Goal: Check status: Check status

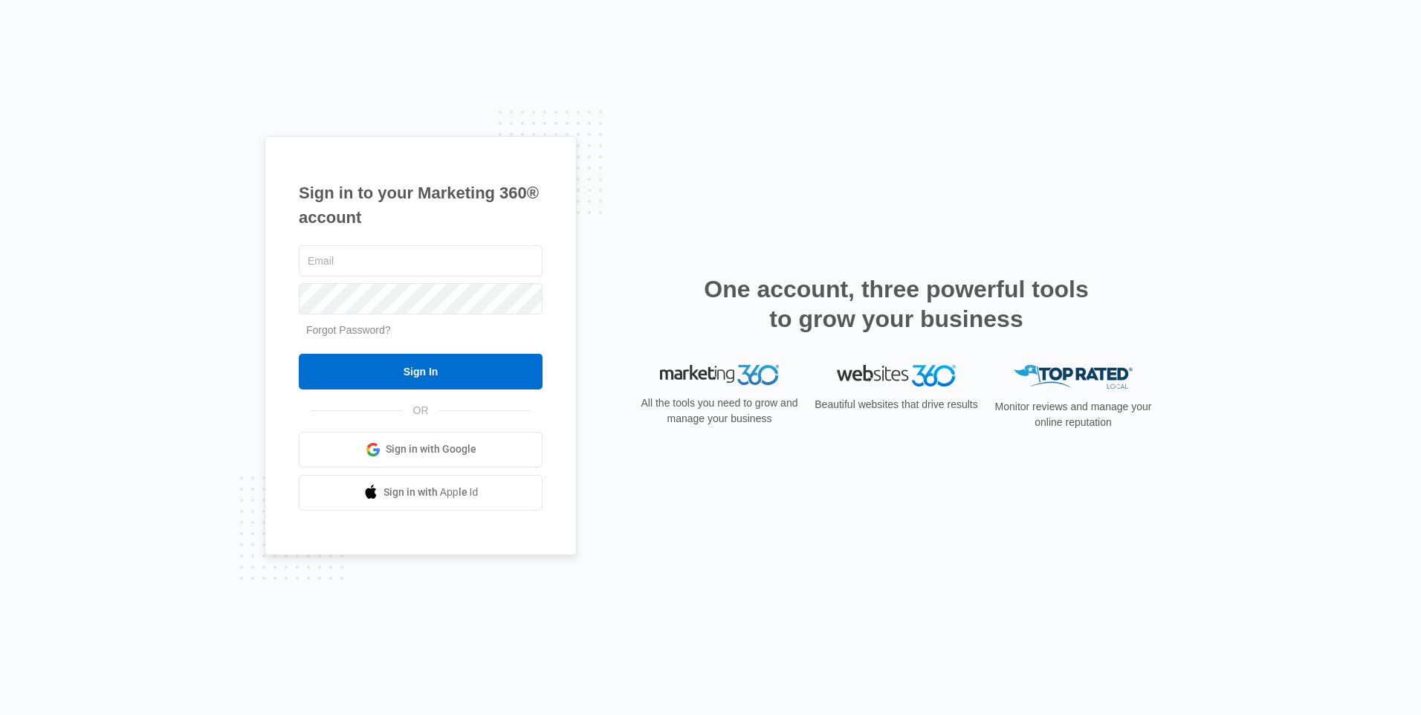
type input "[EMAIL_ADDRESS][DOMAIN_NAME]"
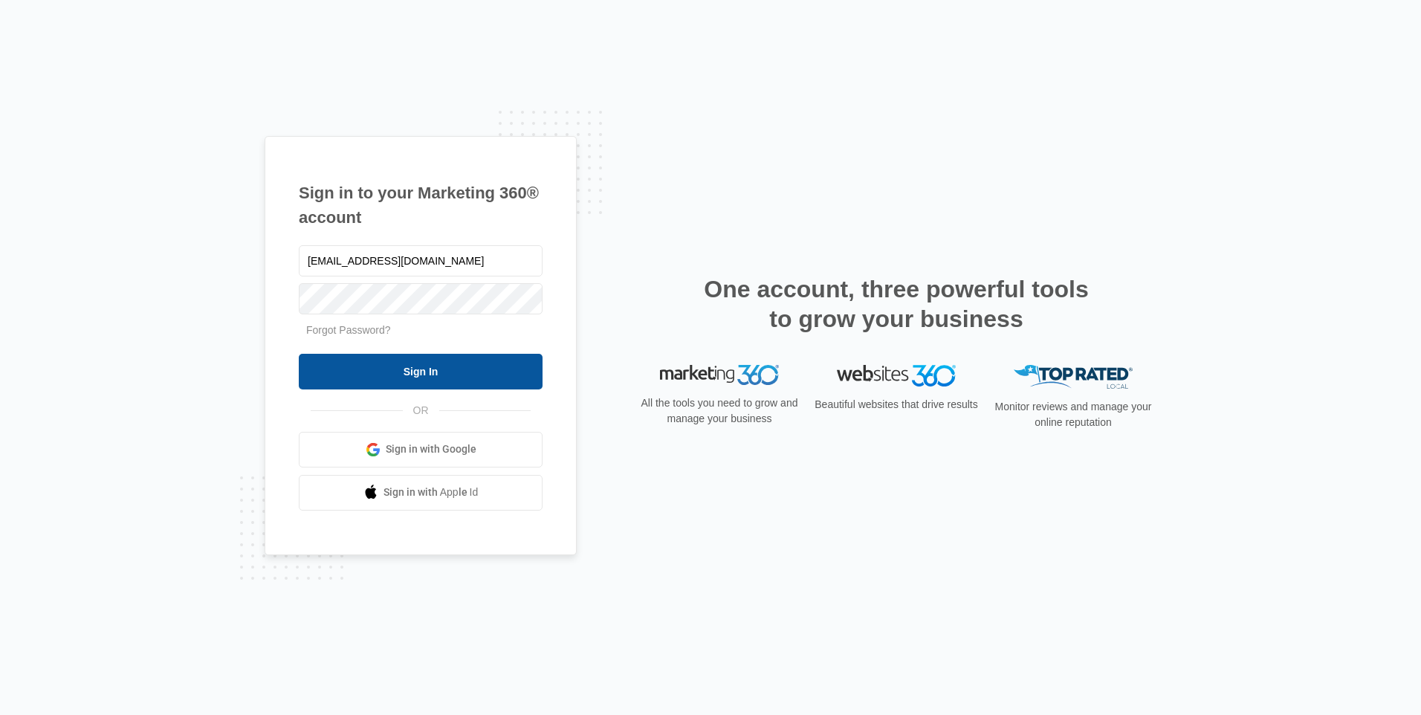
click at [378, 381] on input "Sign In" at bounding box center [421, 372] width 244 height 36
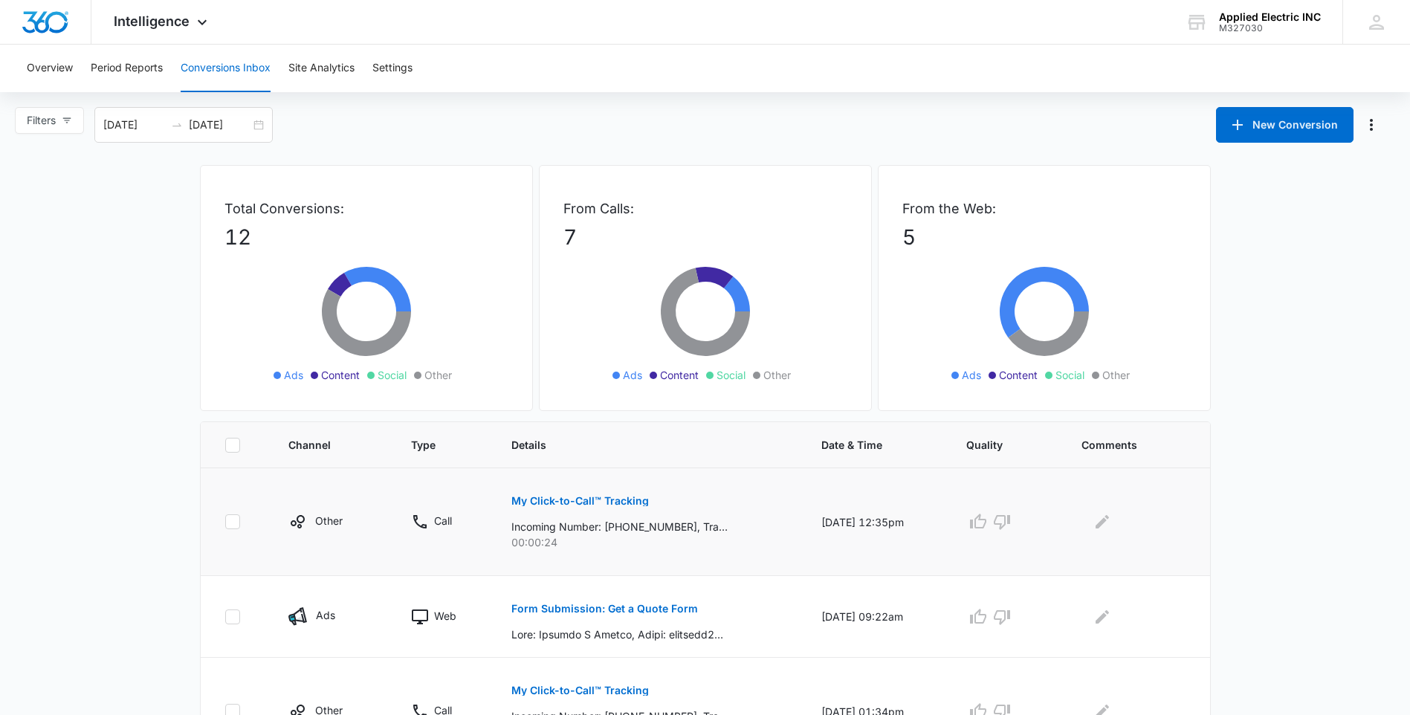
click at [612, 500] on p "My Click-to-Call™ Tracking" at bounding box center [579, 501] width 137 height 10
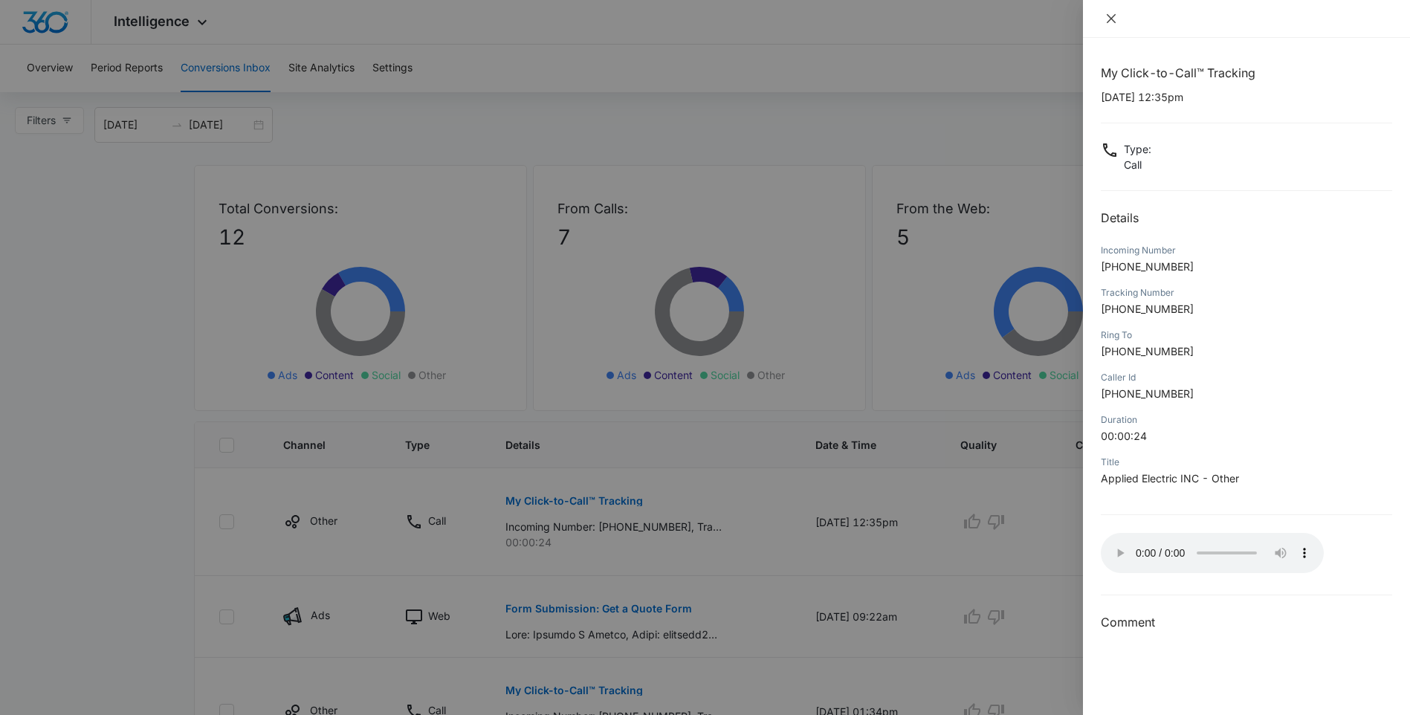
click at [1115, 22] on icon "close" at bounding box center [1111, 18] width 9 height 9
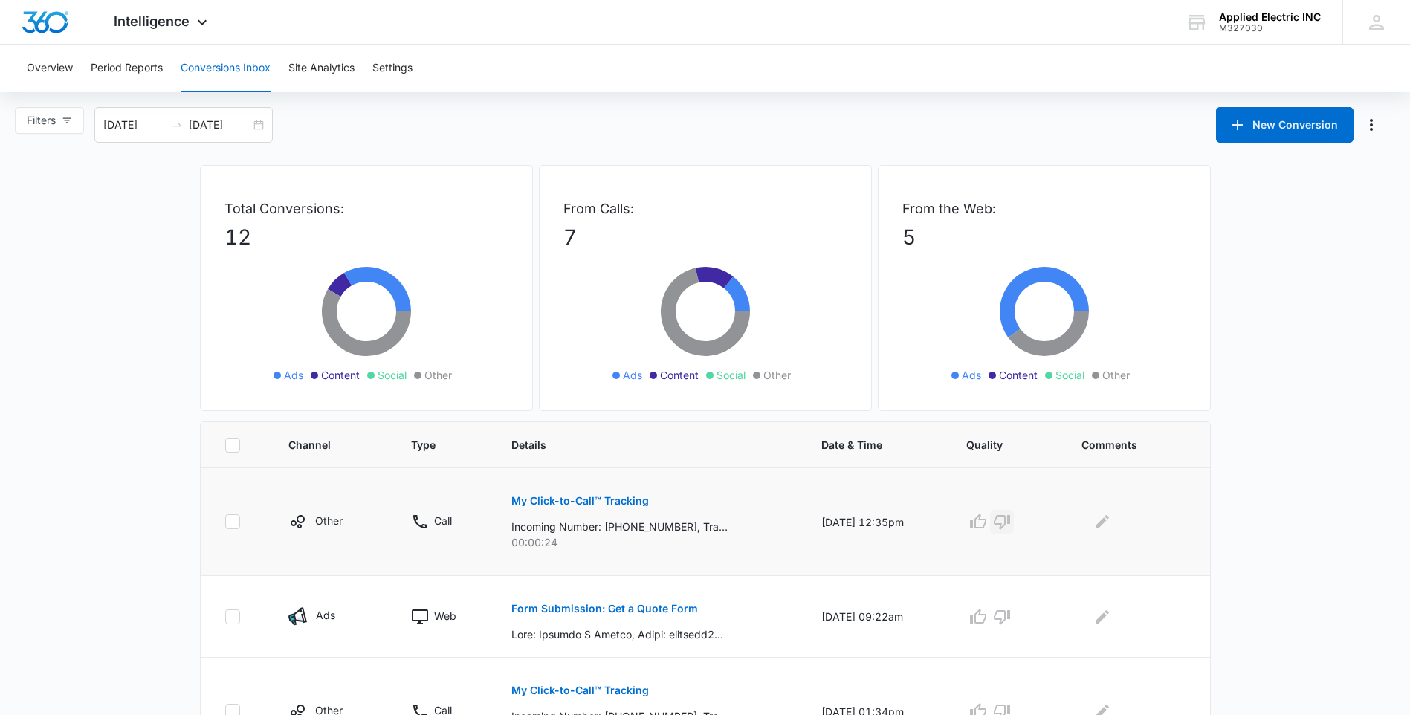
click at [1011, 518] on icon "button" at bounding box center [1002, 522] width 18 height 18
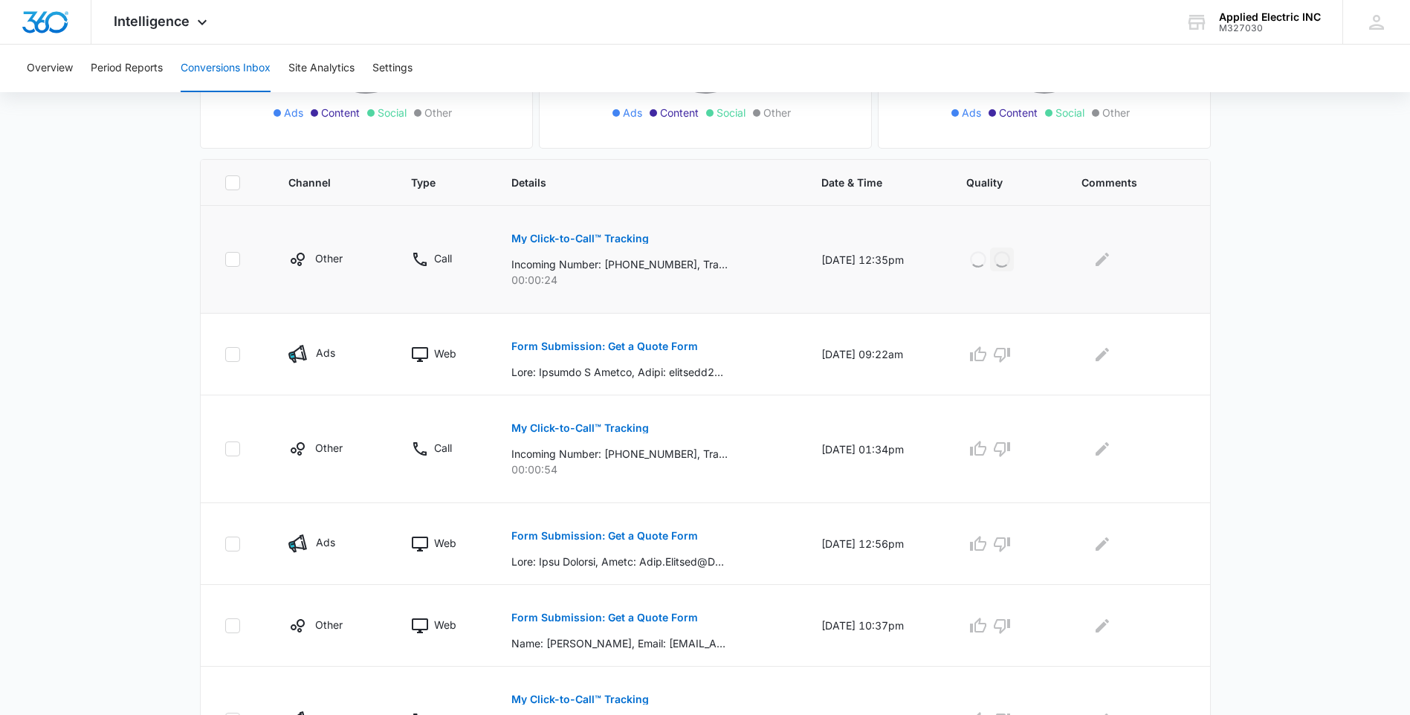
scroll to position [297, 0]
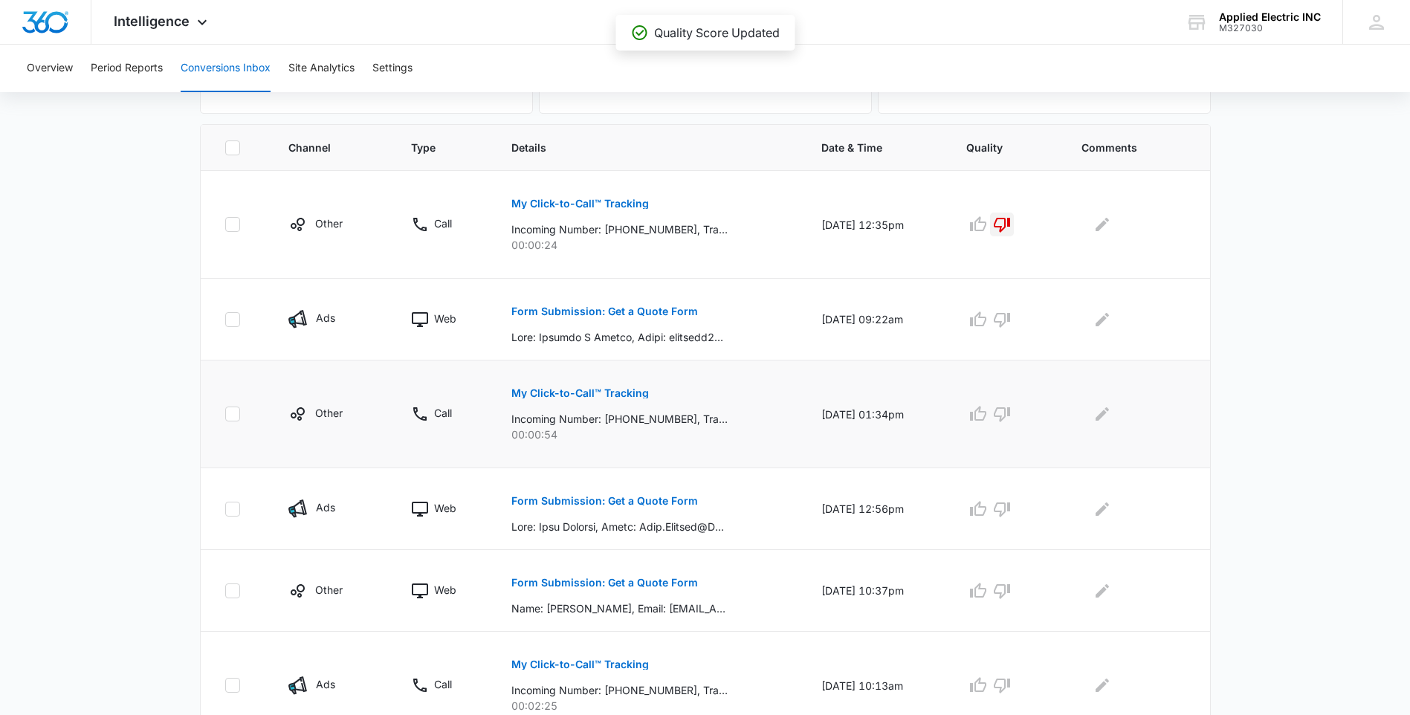
click at [586, 391] on p "My Click-to-Call™ Tracking" at bounding box center [579, 393] width 137 height 10
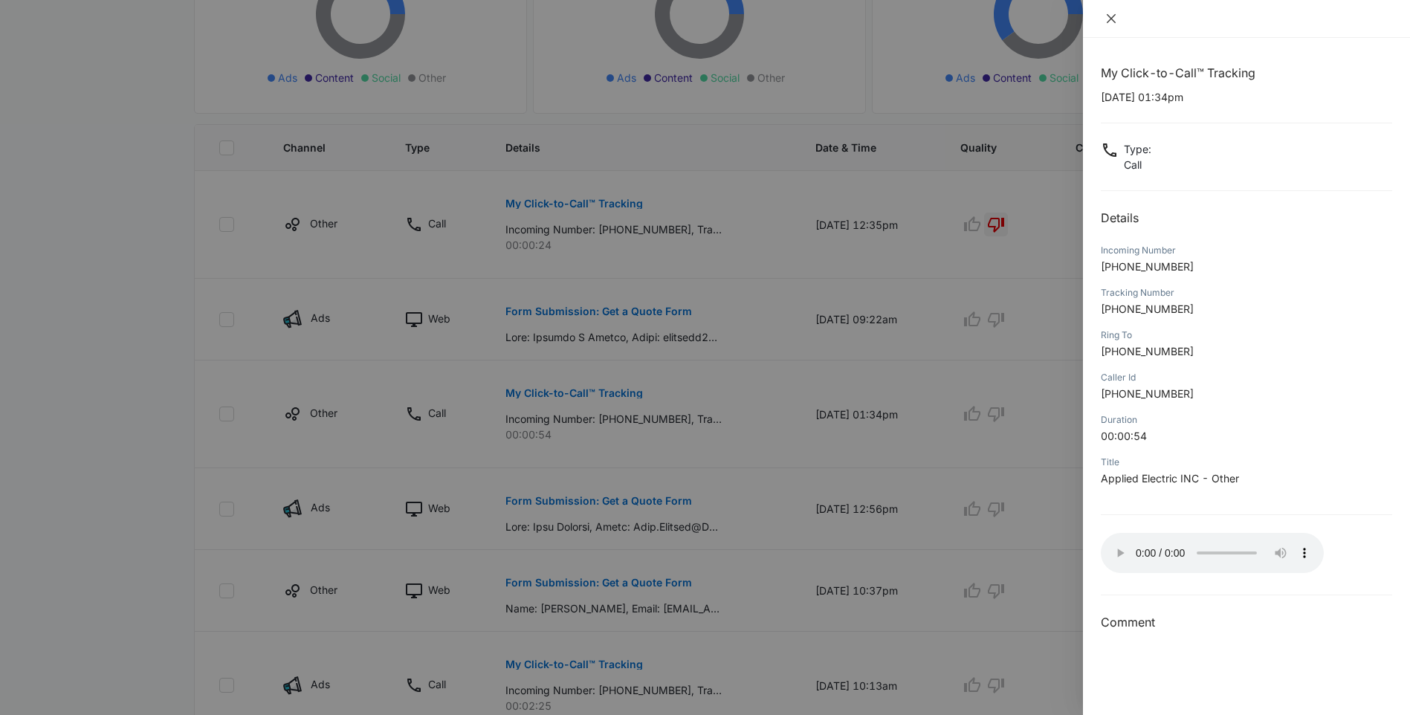
click at [1105, 13] on icon "close" at bounding box center [1111, 19] width 12 height 12
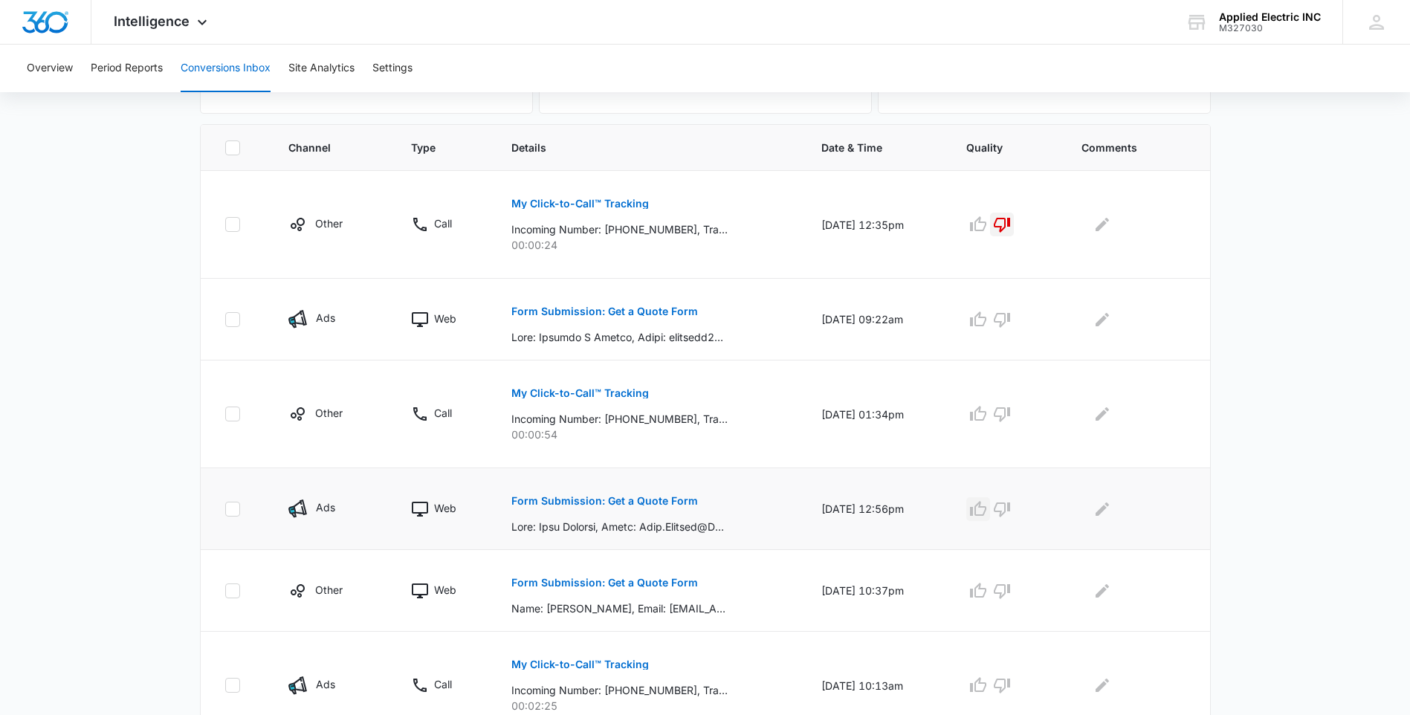
click at [983, 511] on icon "button" at bounding box center [978, 509] width 18 height 18
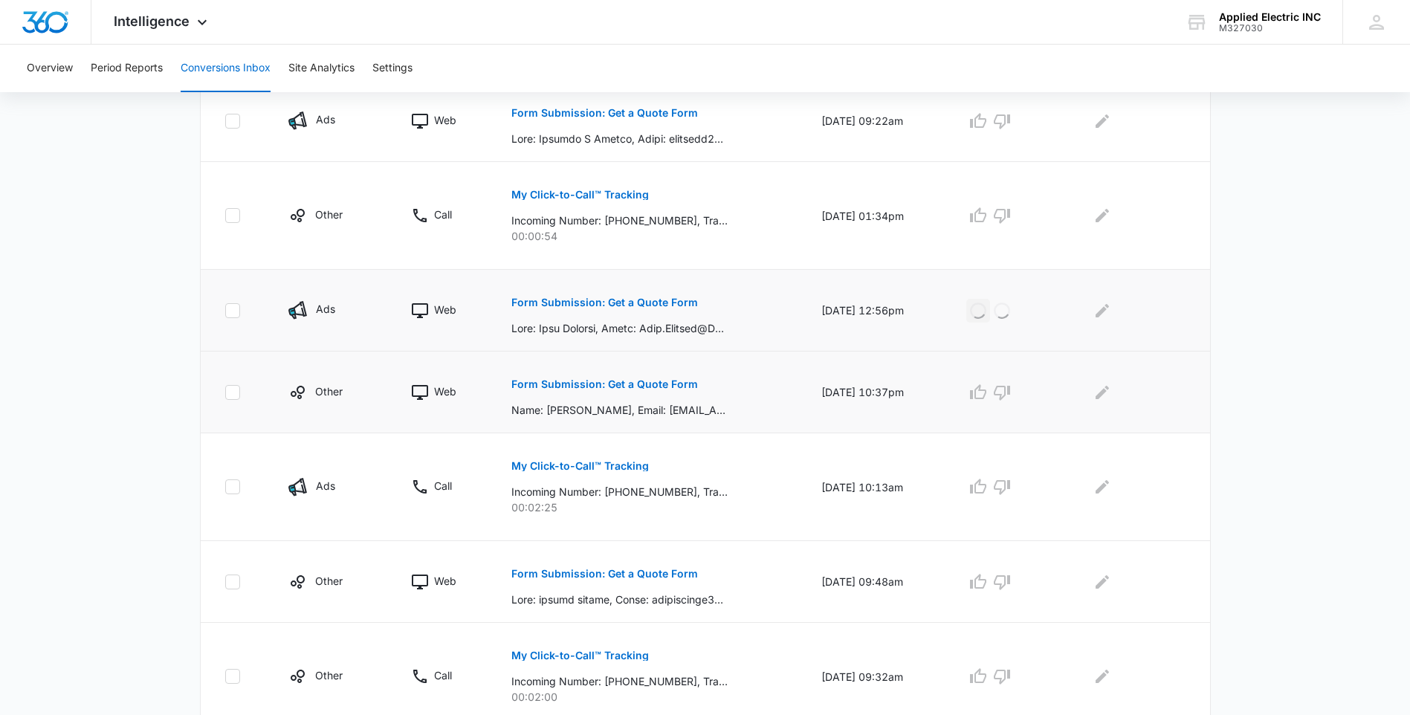
scroll to position [520, 0]
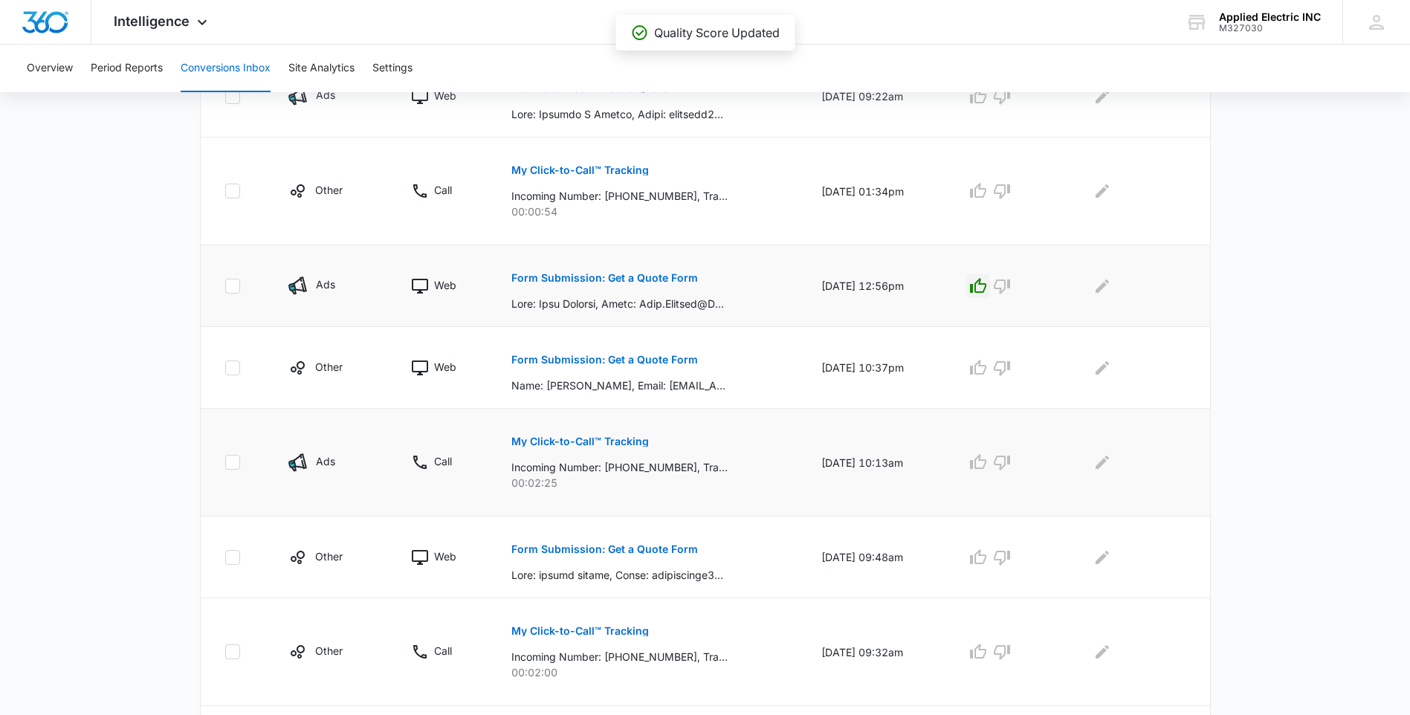
click at [593, 438] on p "My Click-to-Call™ Tracking" at bounding box center [579, 441] width 137 height 10
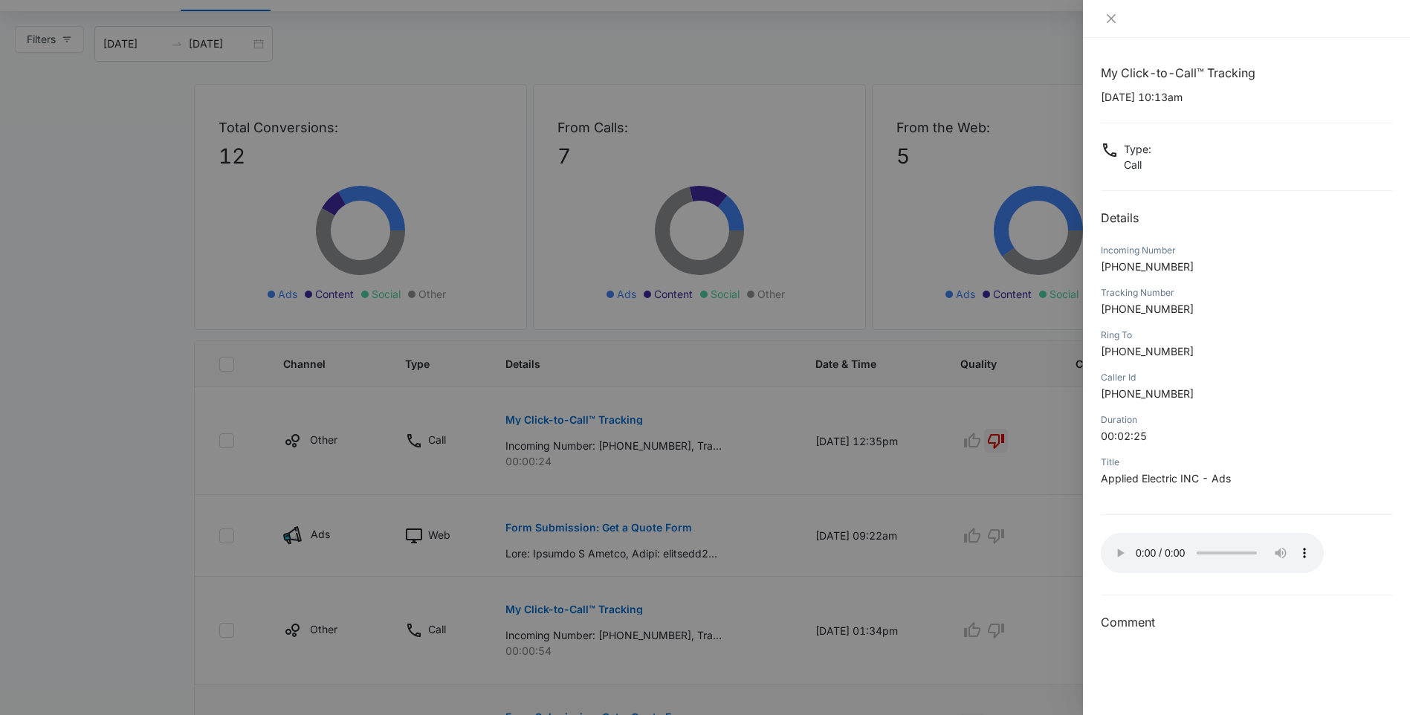
scroll to position [0, 0]
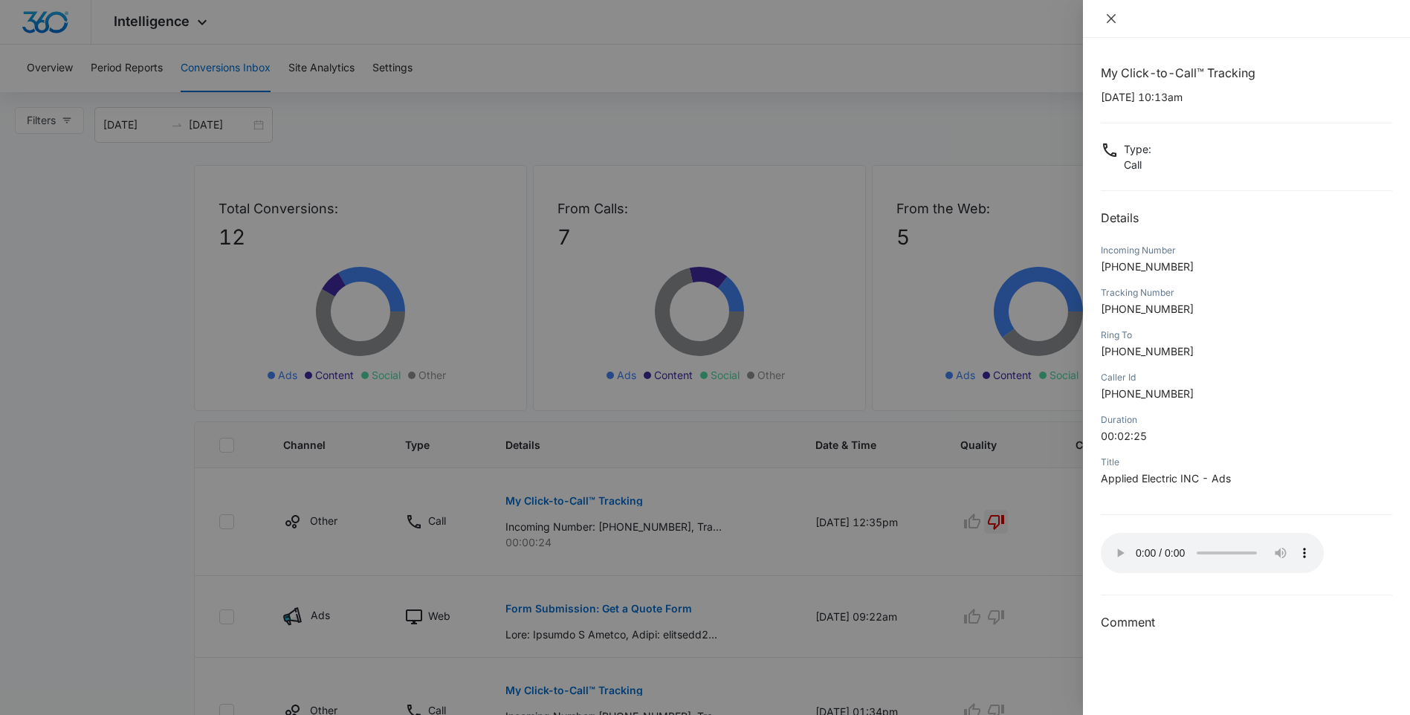
click at [1116, 19] on icon "close" at bounding box center [1111, 19] width 12 height 12
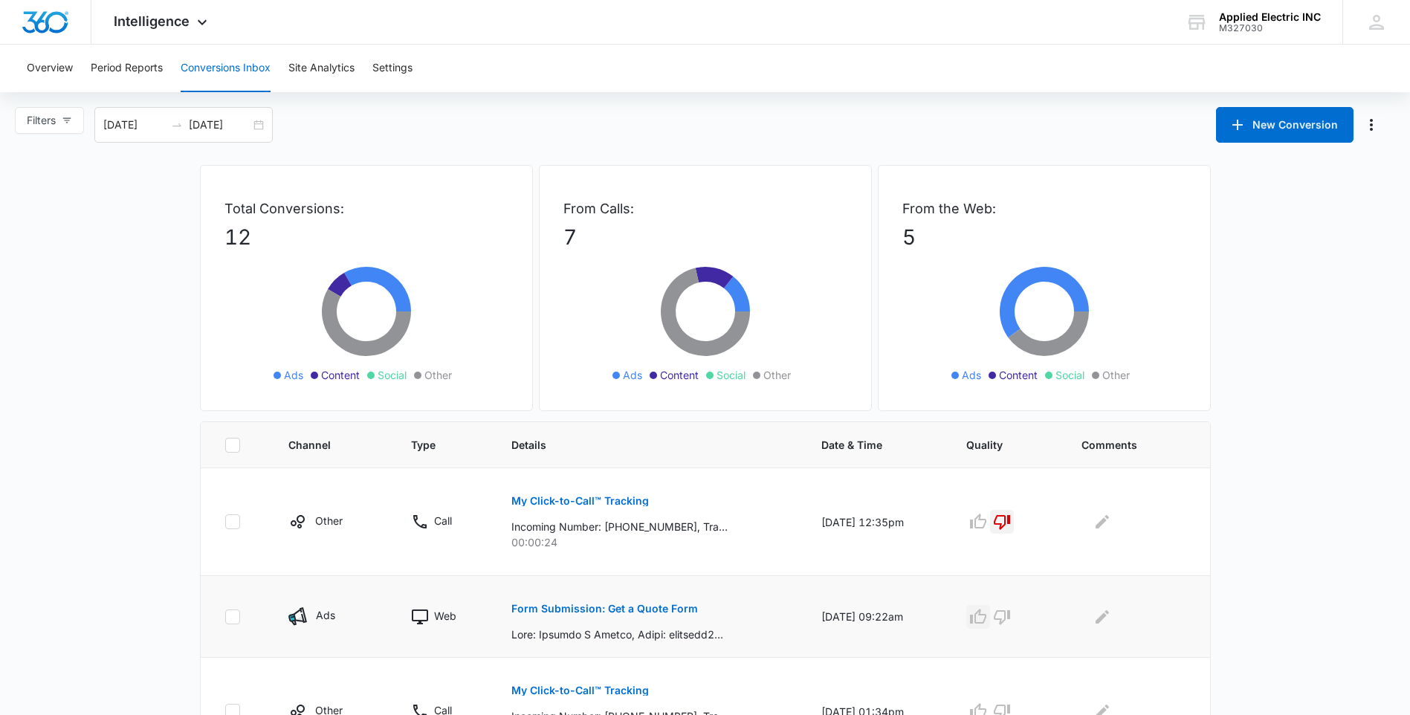
click at [987, 618] on icon "button" at bounding box center [978, 617] width 18 height 18
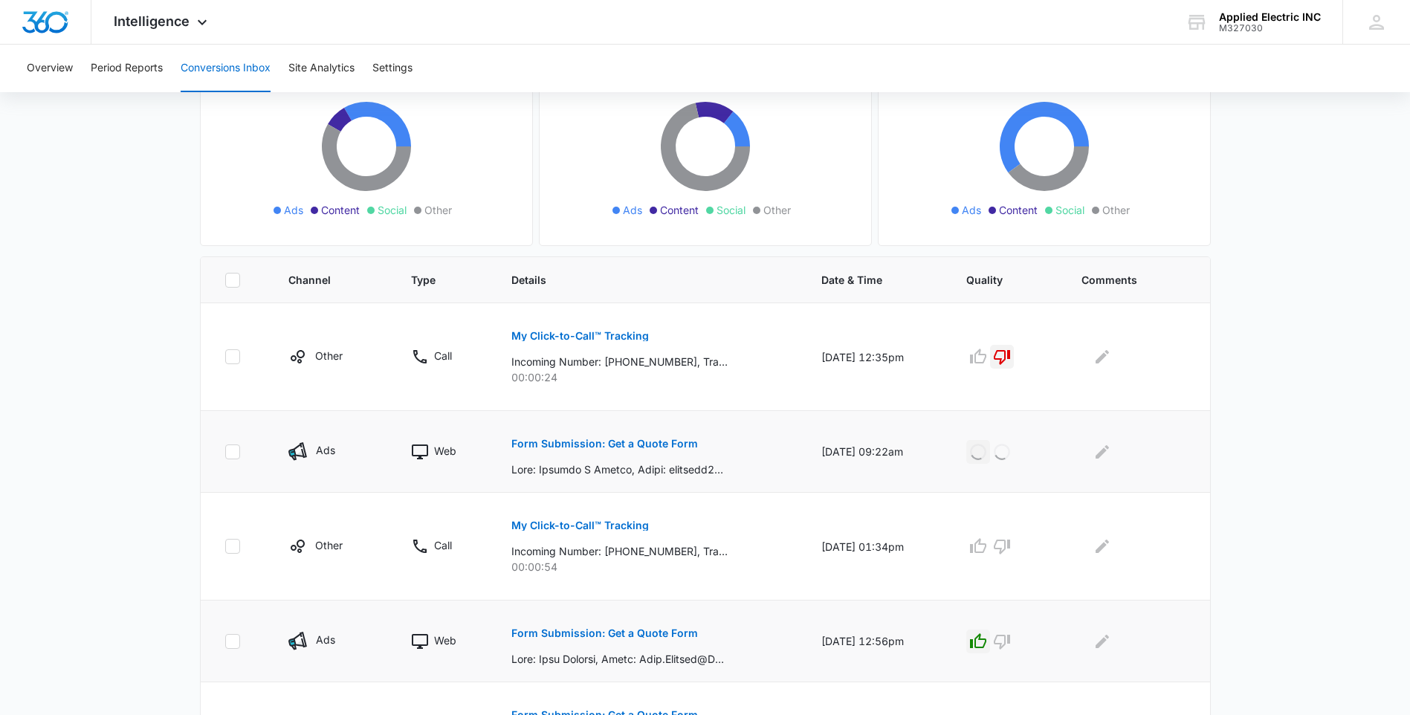
scroll to position [297, 0]
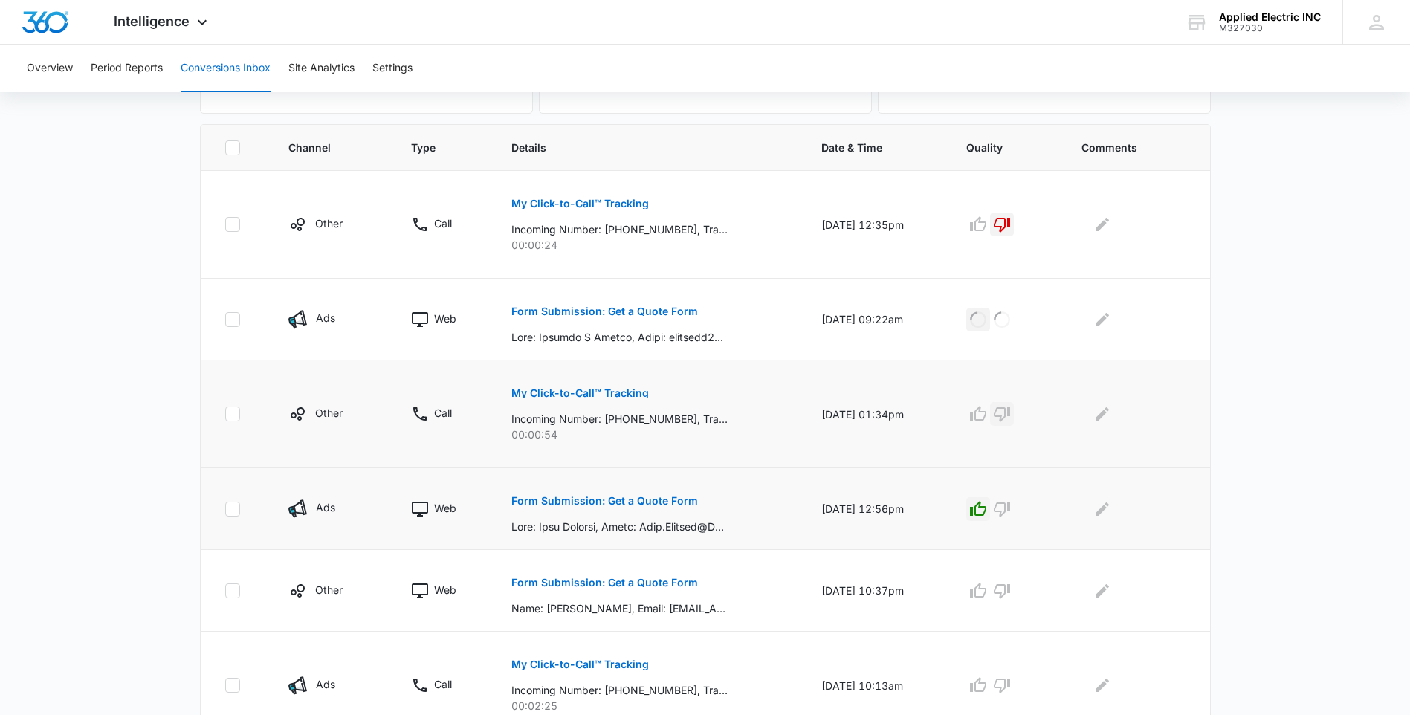
click at [1011, 405] on icon "button" at bounding box center [1002, 414] width 18 height 18
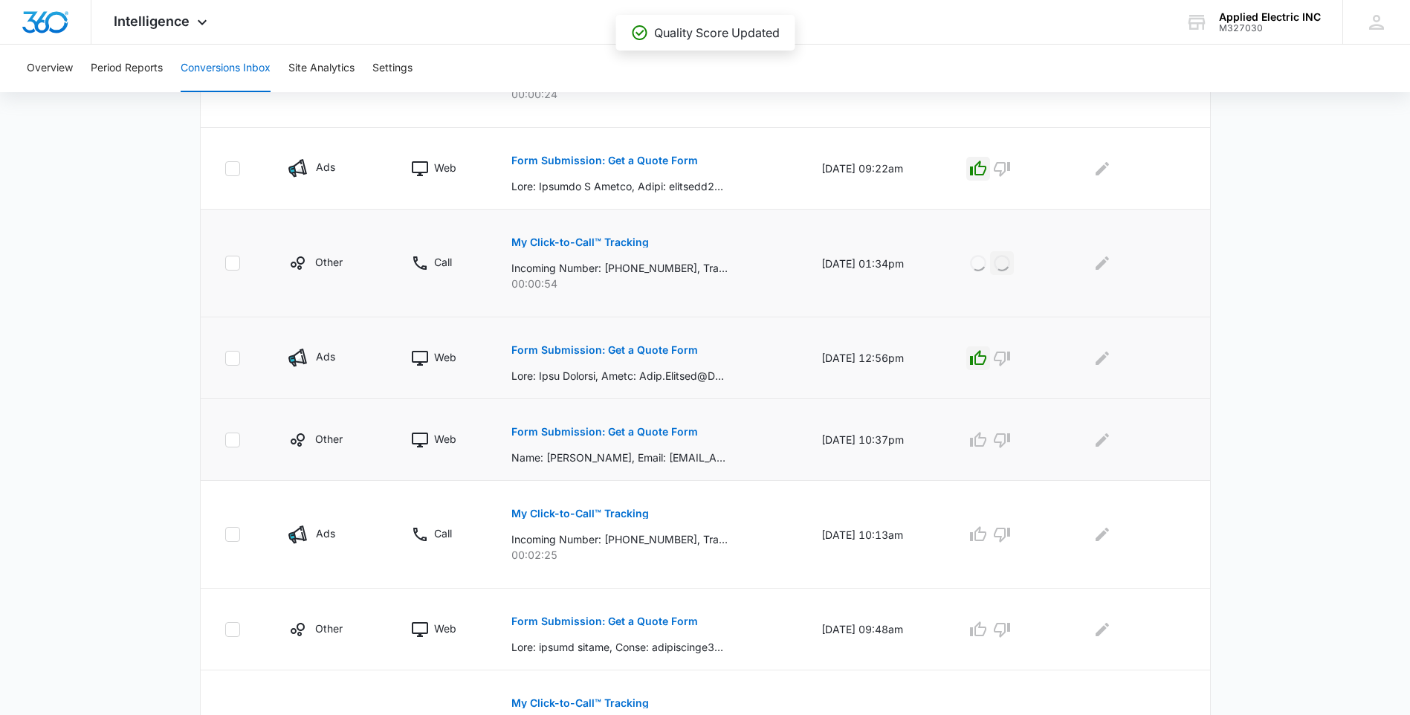
scroll to position [520, 0]
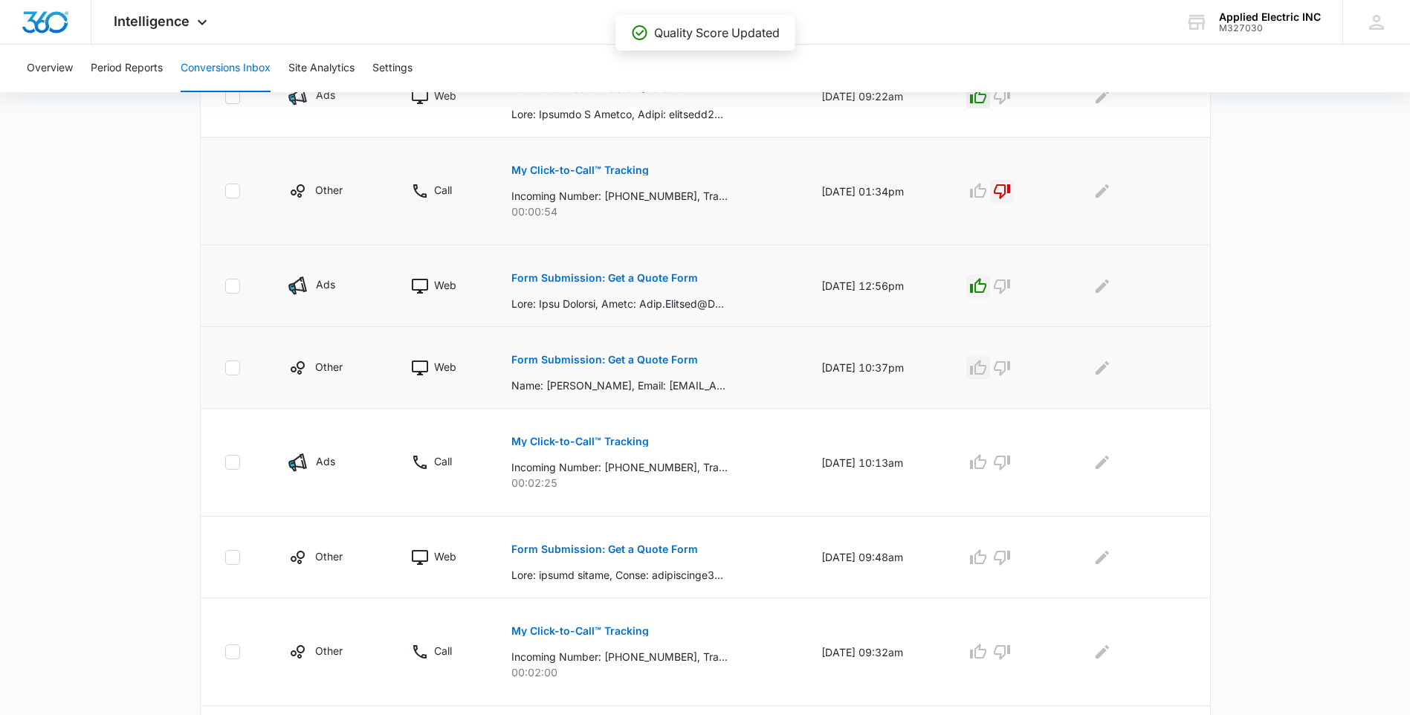
click at [984, 369] on icon "button" at bounding box center [978, 367] width 16 height 15
click at [625, 546] on p "Form Submission: Get a Quote Form" at bounding box center [604, 549] width 187 height 10
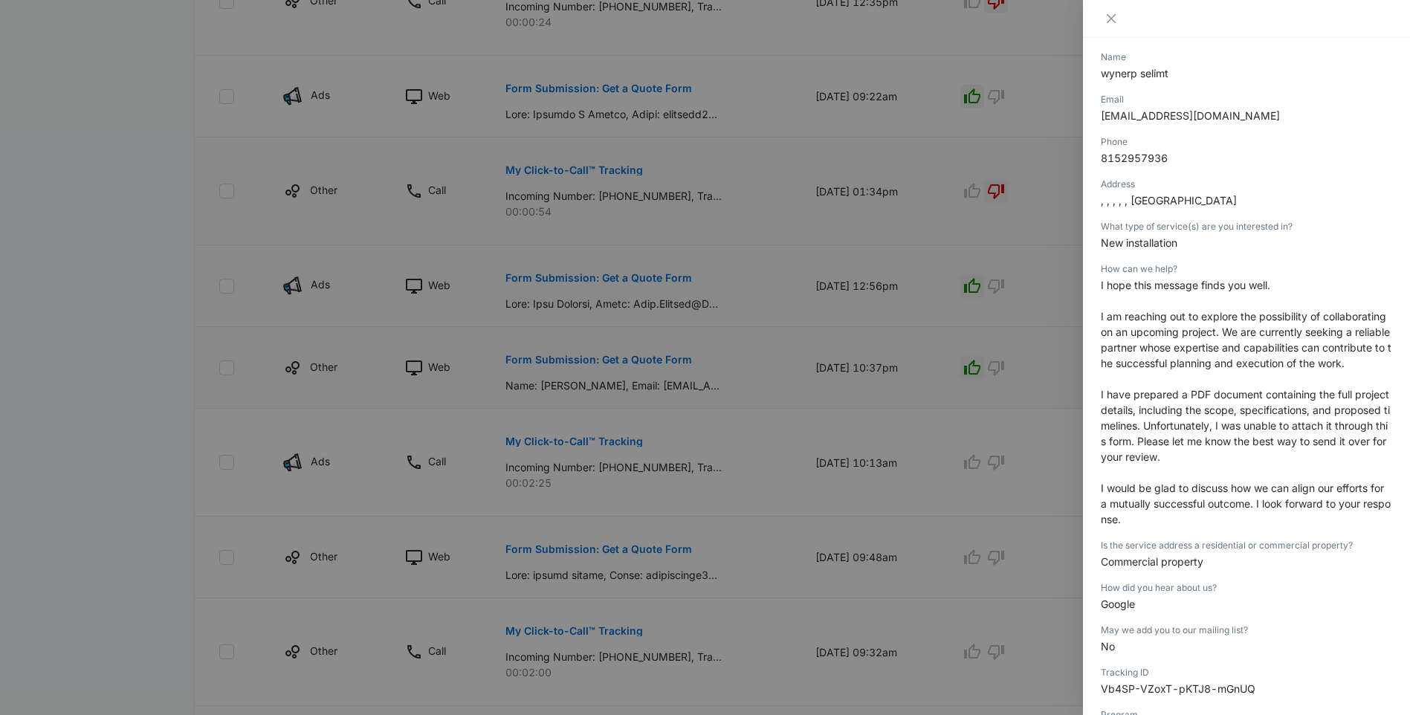
scroll to position [223, 0]
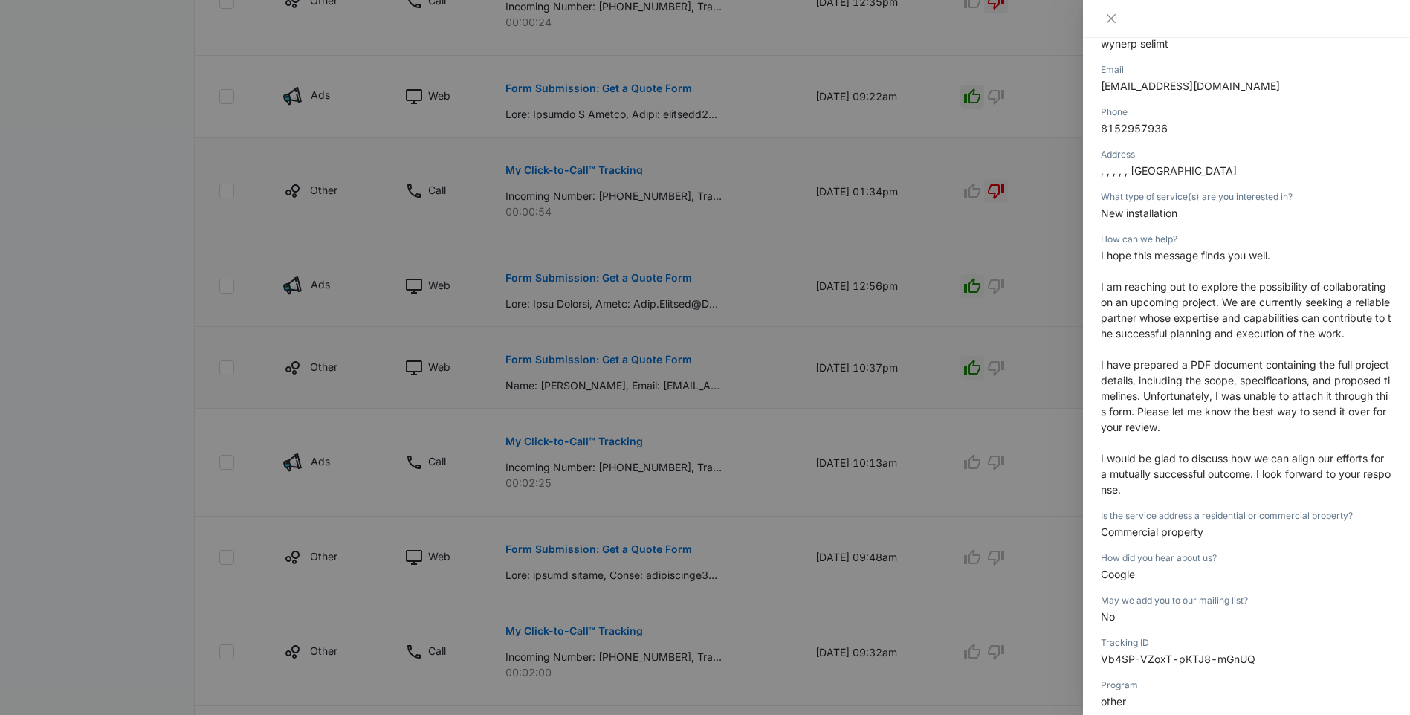
click at [931, 613] on div at bounding box center [705, 357] width 1410 height 715
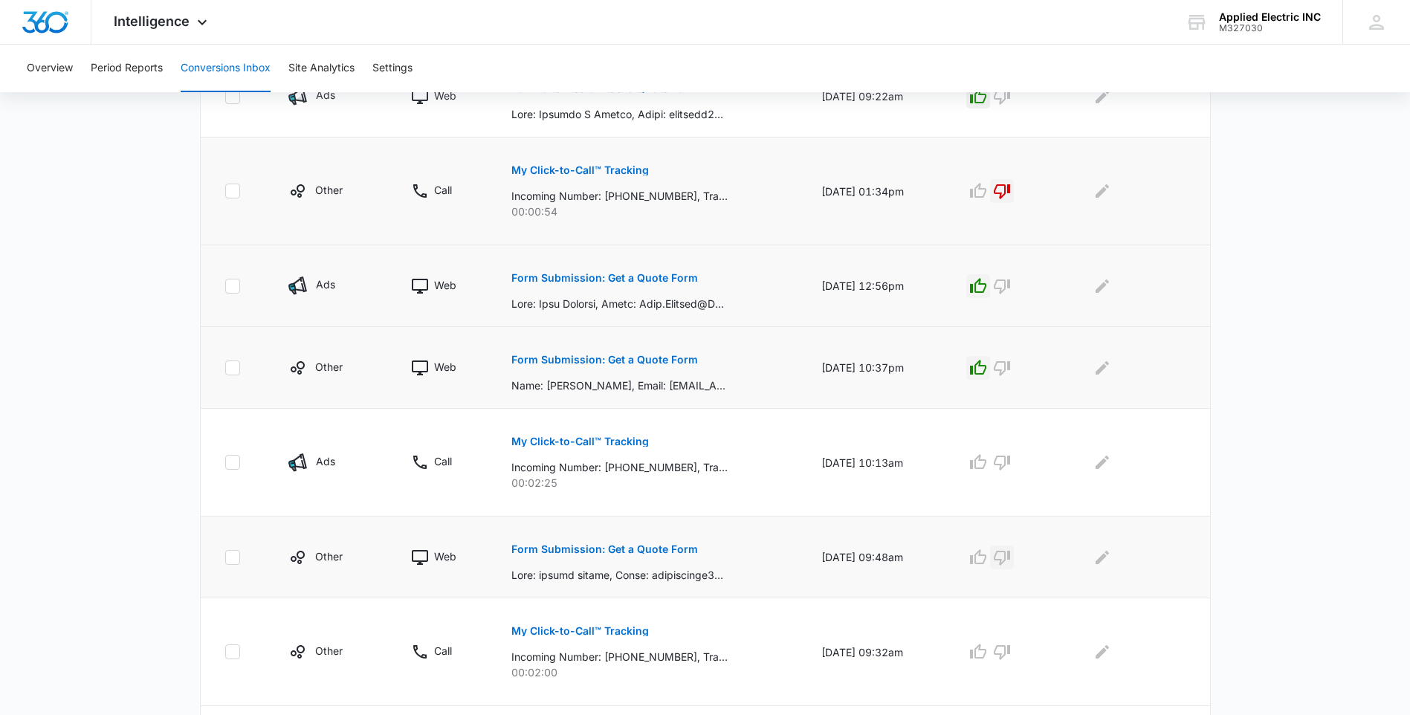
click at [1011, 553] on icon "button" at bounding box center [1002, 557] width 18 height 18
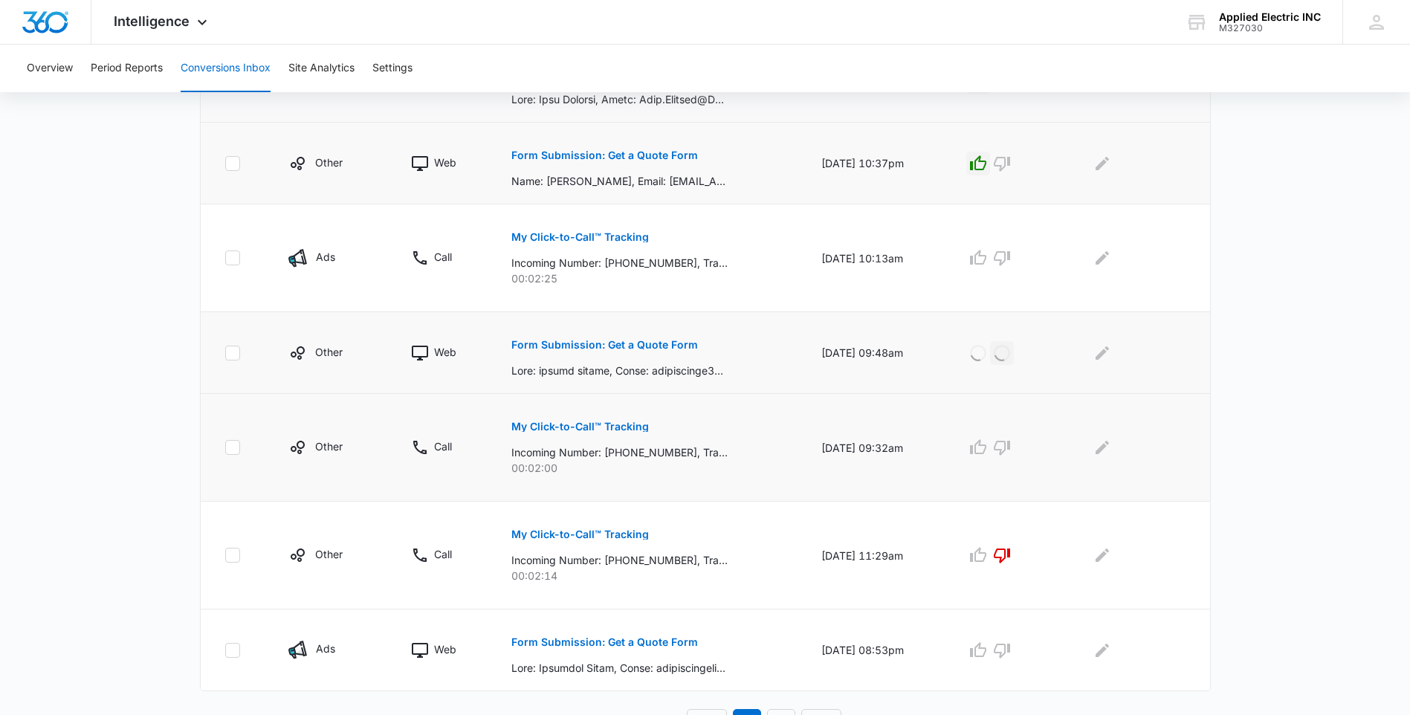
scroll to position [747, 0]
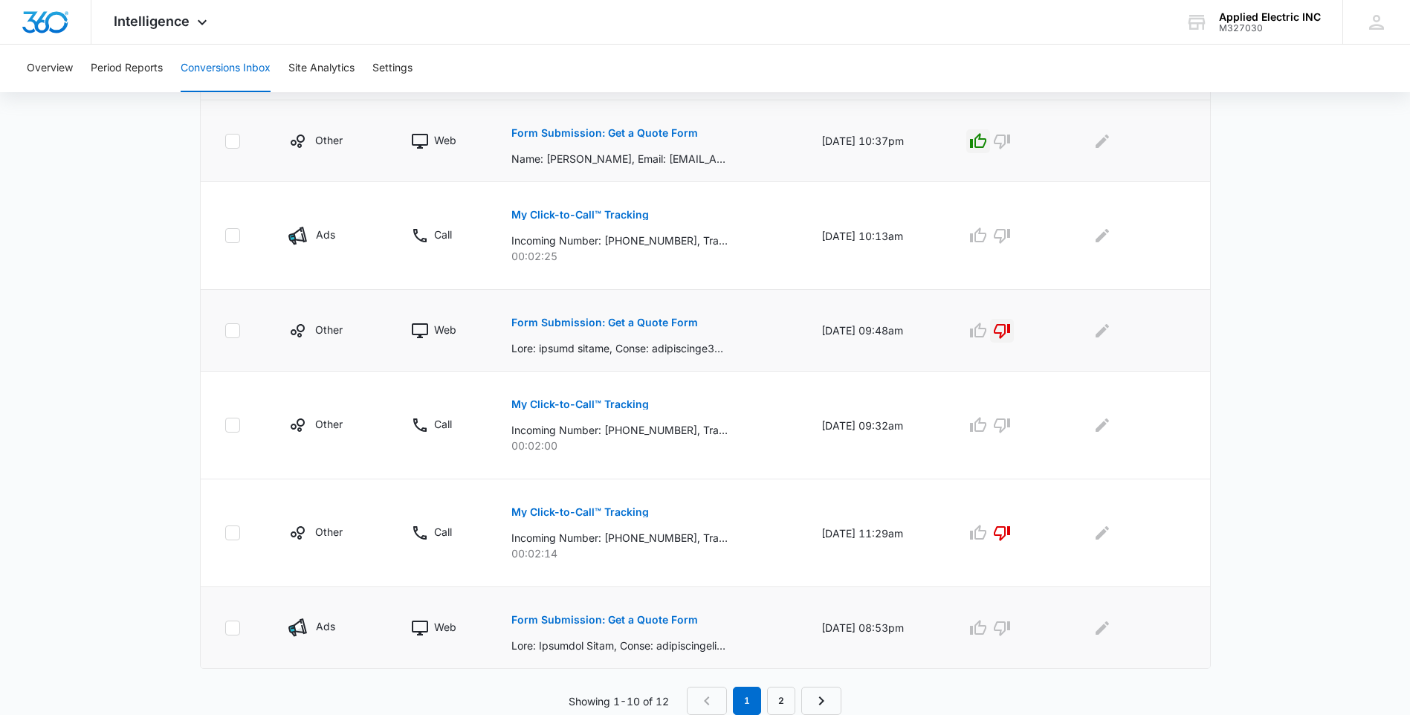
click at [633, 624] on p "Form Submission: Get a Quote Form" at bounding box center [604, 620] width 187 height 10
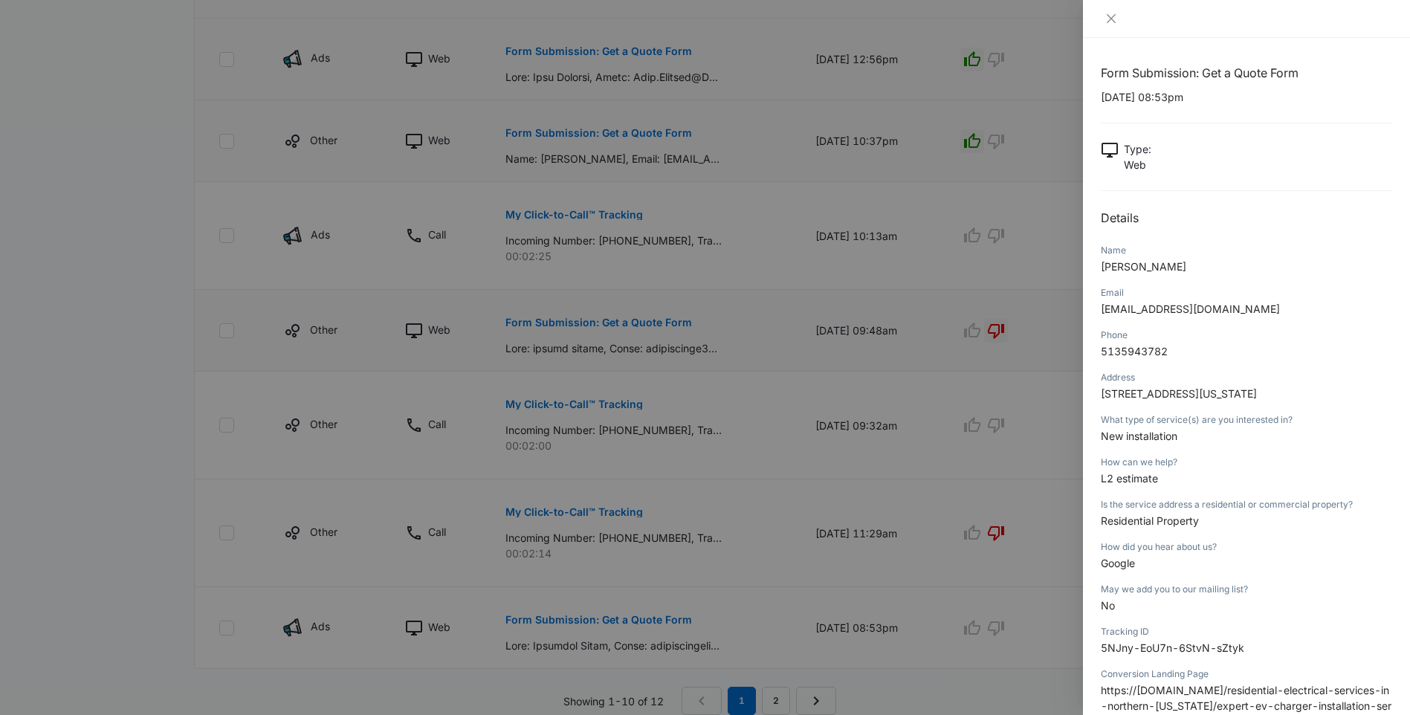
click at [978, 632] on div at bounding box center [705, 357] width 1410 height 715
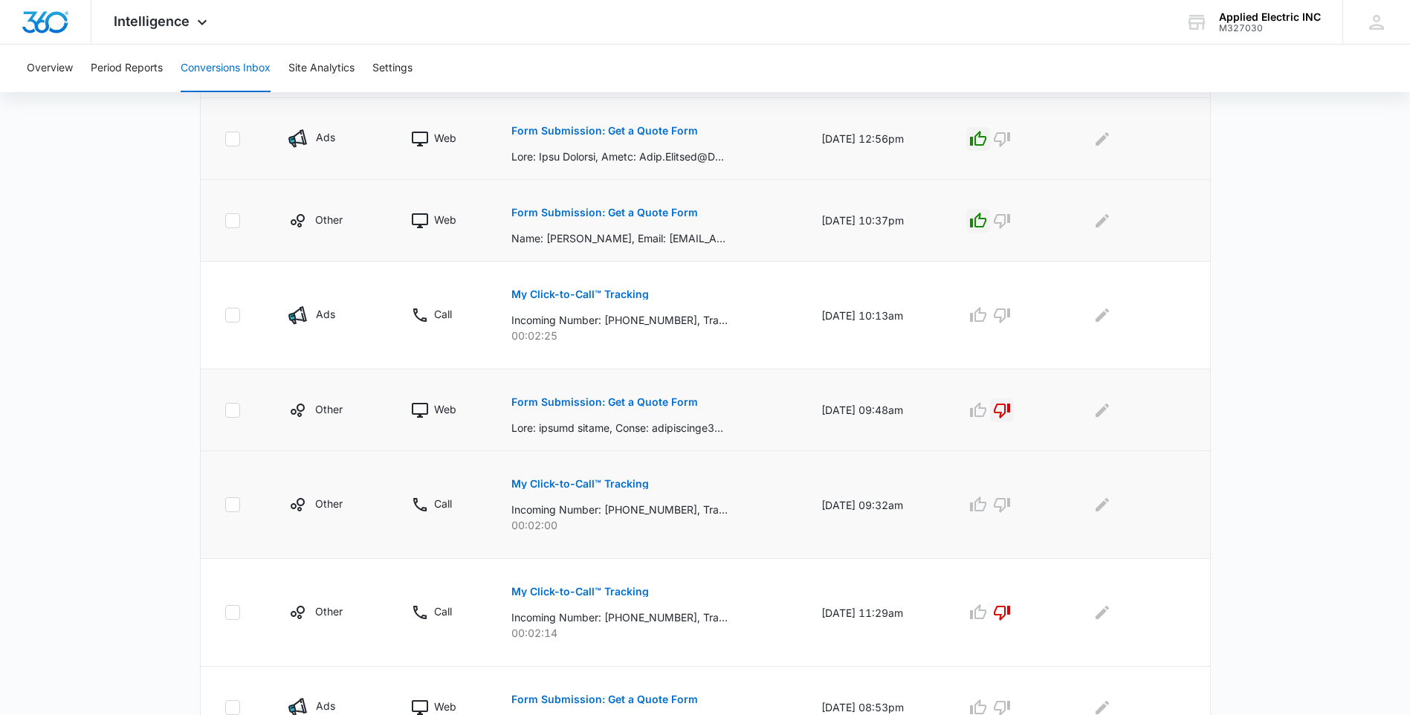
scroll to position [673, 0]
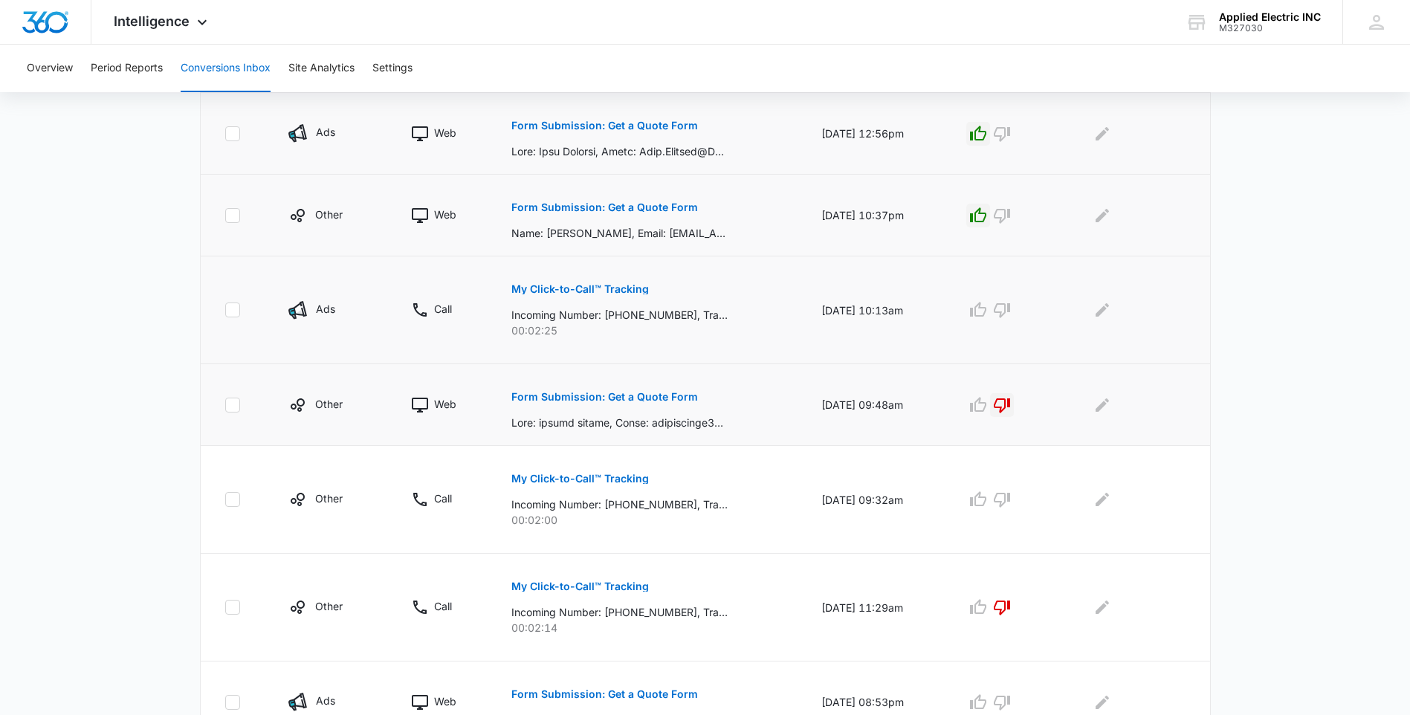
click at [613, 287] on p "My Click-to-Call™ Tracking" at bounding box center [579, 289] width 137 height 10
